Goal: Information Seeking & Learning: Learn about a topic

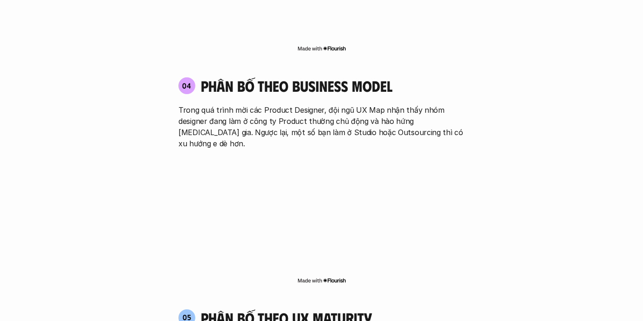
scroll to position [1570, 0]
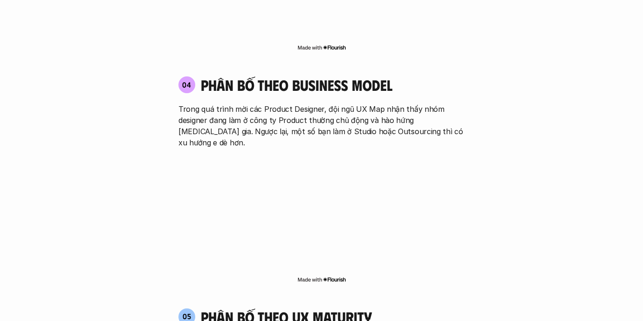
click at [330, 103] on p "Trong quá trình mời các Product Designer, đội ngũ UX Map nhận thấy nhóm designe…" at bounding box center [322, 125] width 286 height 45
copy p "Outsourcing"
click at [460, 103] on p "Trong quá trình mời các Product Designer, đội ngũ UX Map nhận thấy nhóm designe…" at bounding box center [322, 125] width 286 height 45
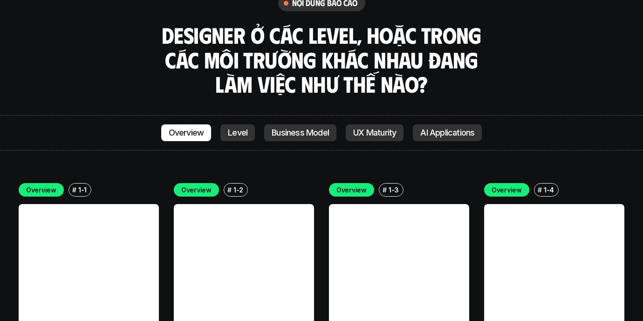
scroll to position [2588, 0]
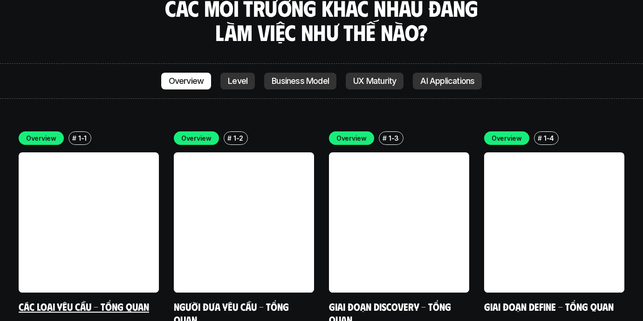
click at [101, 300] on link "Các loại yêu cầu - Tổng quan" at bounding box center [84, 306] width 131 height 13
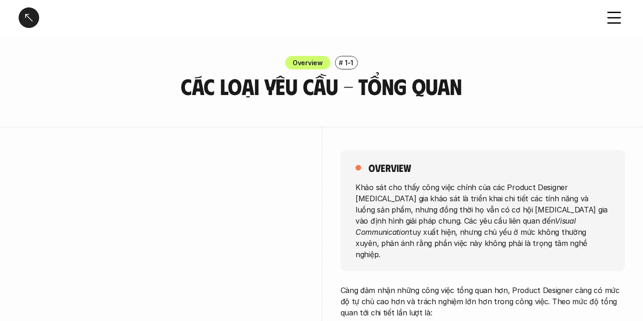
click at [28, 22] on div at bounding box center [29, 17] width 21 height 21
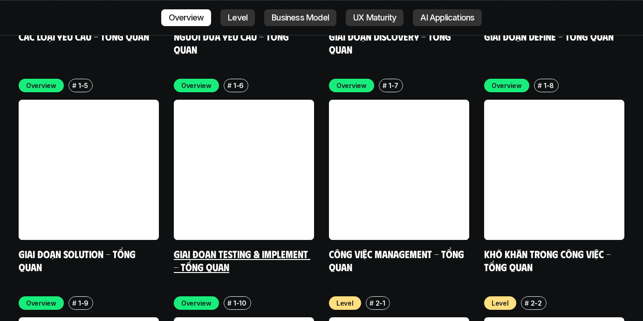
scroll to position [2859, 0]
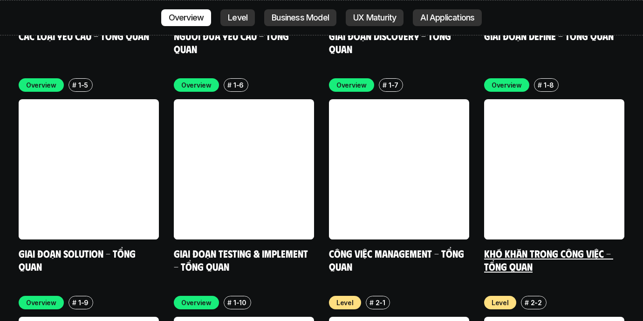
click at [522, 181] on link at bounding box center [554, 169] width 140 height 140
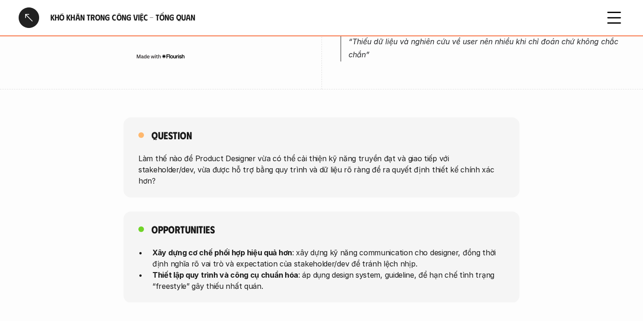
scroll to position [788, 0]
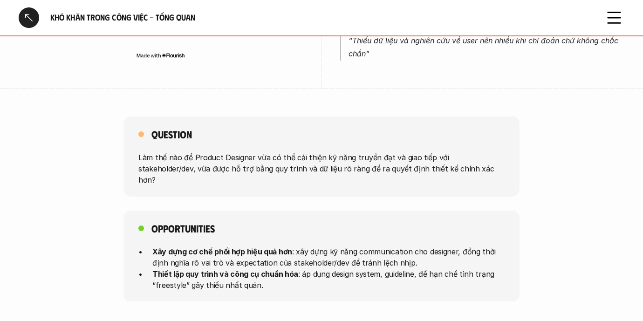
click at [340, 152] on p "Làm thế nào để Product Designer vừa có thể cải thiện kỹ năng truyền đạt và giao…" at bounding box center [321, 169] width 366 height 34
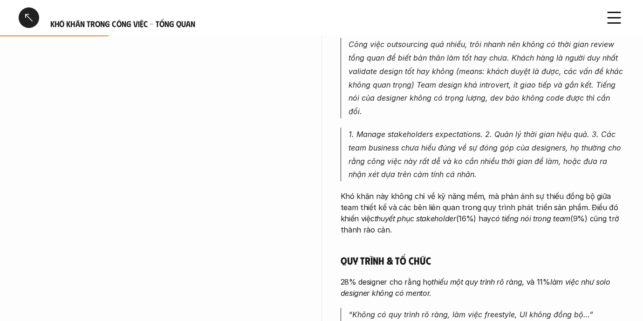
scroll to position [0, 0]
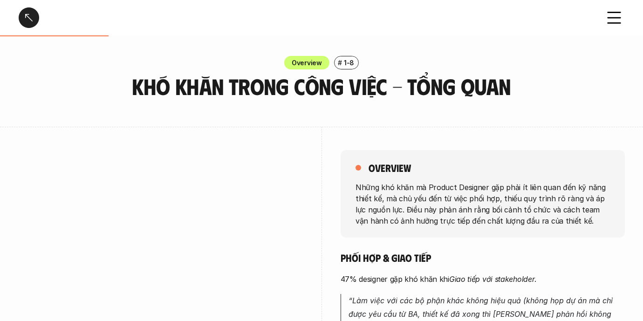
click at [352, 60] on p "1-8" at bounding box center [349, 63] width 10 height 10
click at [294, 62] on p "Overview" at bounding box center [307, 63] width 30 height 10
click at [30, 20] on div at bounding box center [29, 17] width 21 height 21
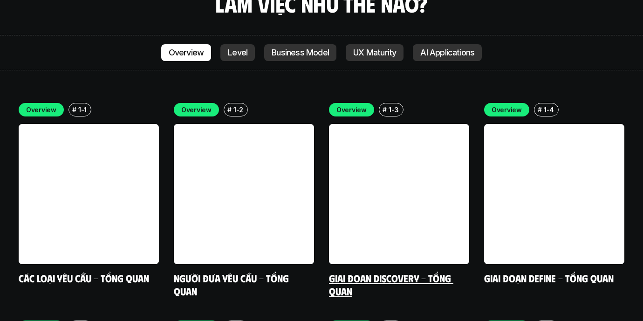
scroll to position [2625, 0]
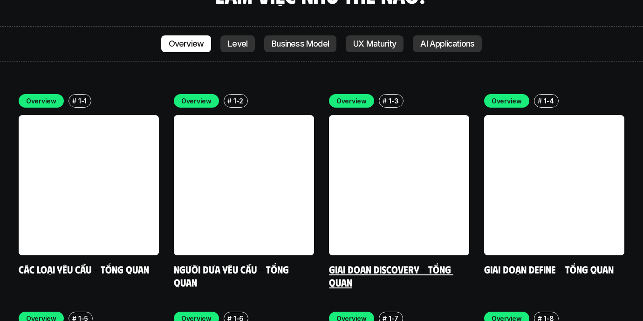
click at [411, 115] on link at bounding box center [399, 185] width 140 height 140
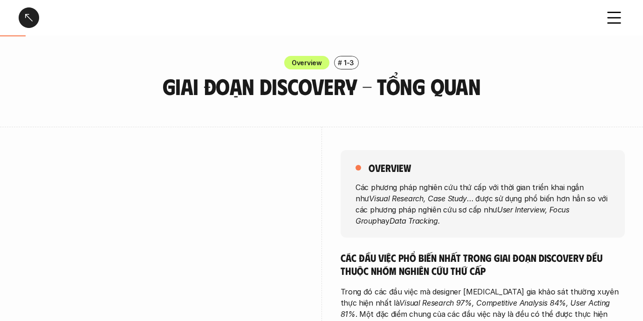
click at [79, 66] on div "Overview # 1-3" at bounding box center [321, 63] width 643 height 14
click at [32, 15] on div at bounding box center [29, 17] width 21 height 21
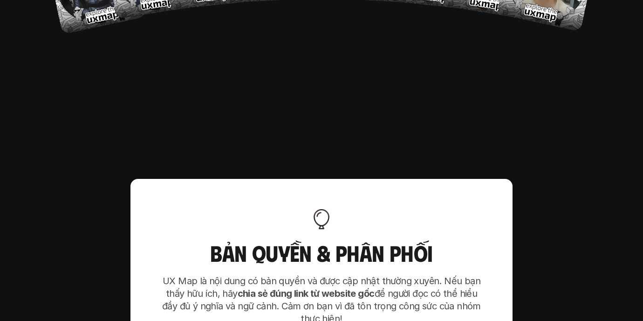
scroll to position [4732, 0]
